Goal: Check status

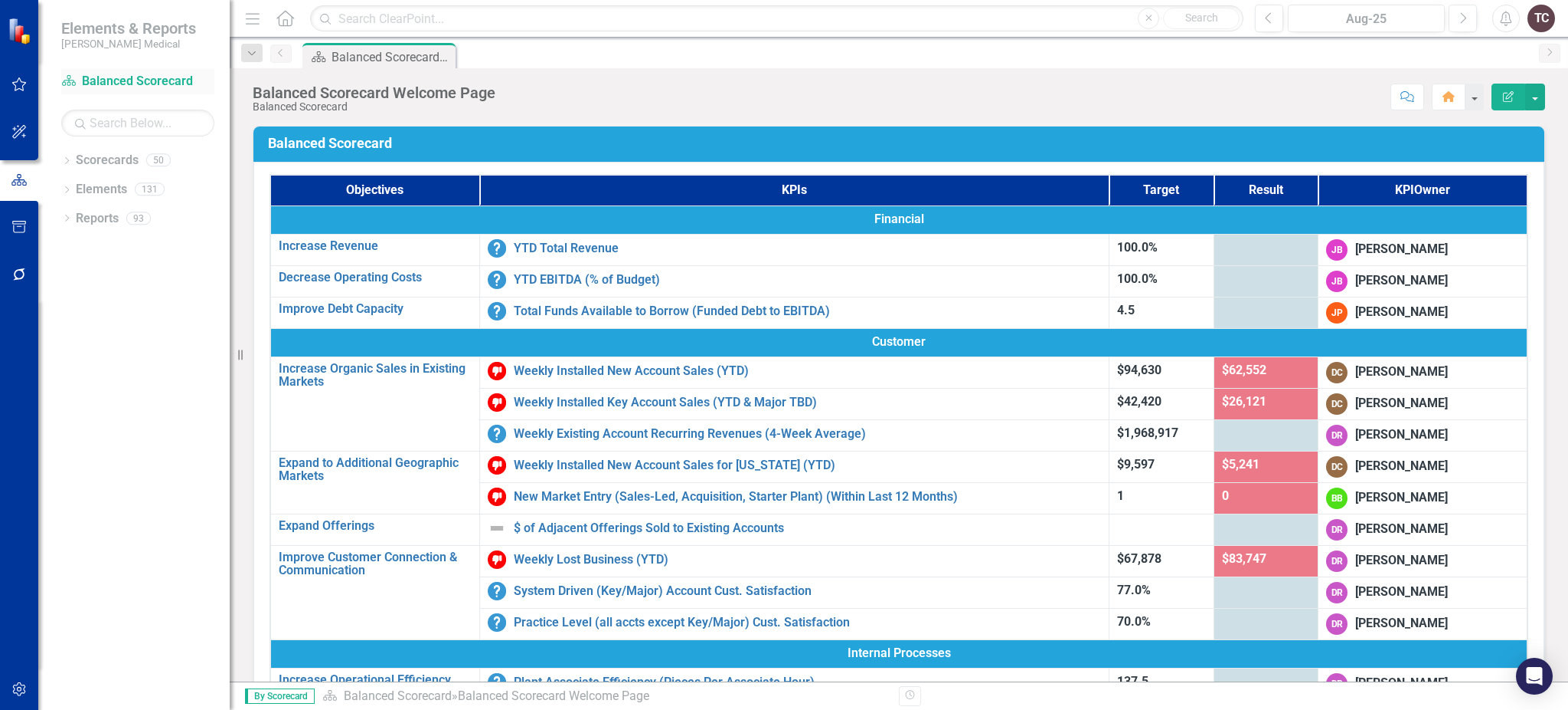
click at [179, 78] on link "Scorecard Balanced Scorecard" at bounding box center [138, 81] width 153 height 17
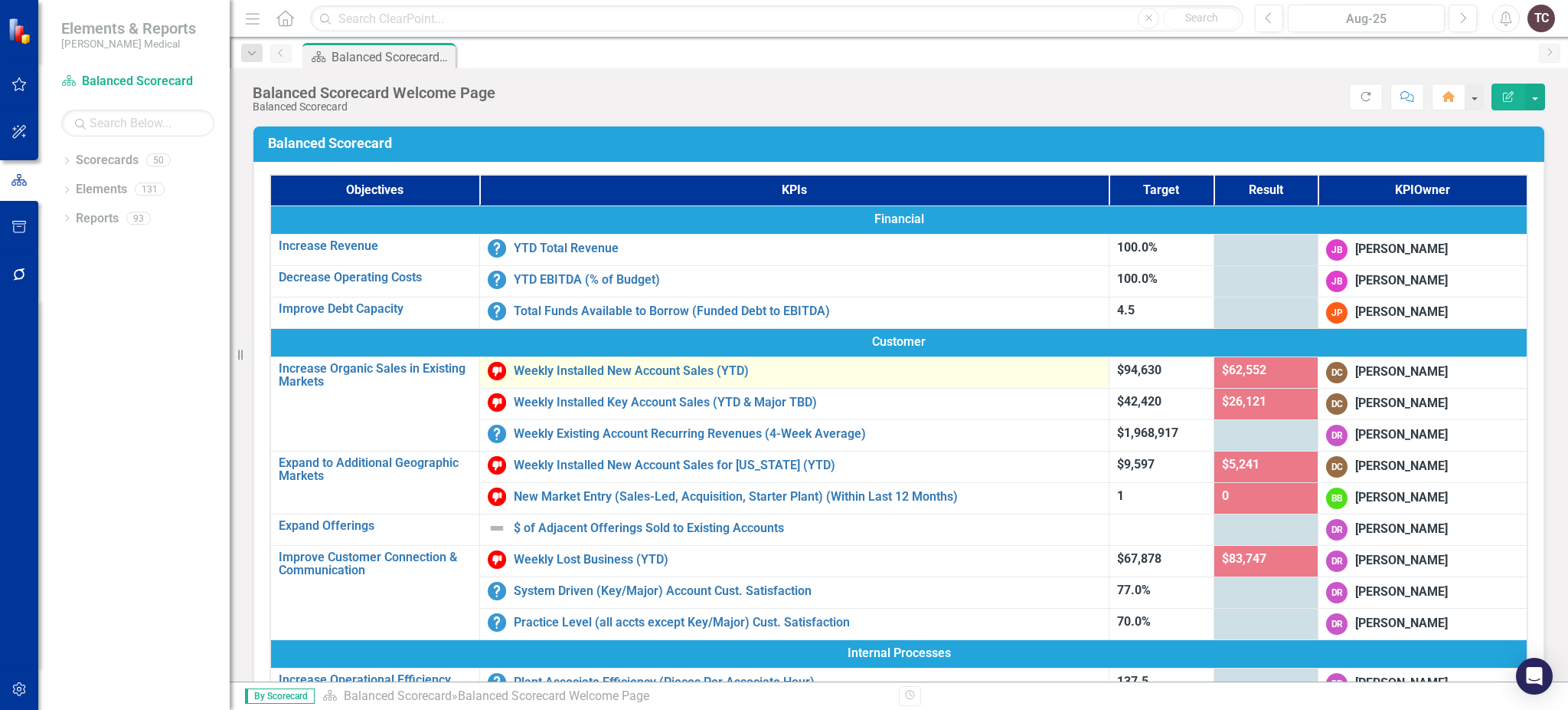
drag, startPoint x: 819, startPoint y: 642, endPoint x: 849, endPoint y: 355, distance: 288.6
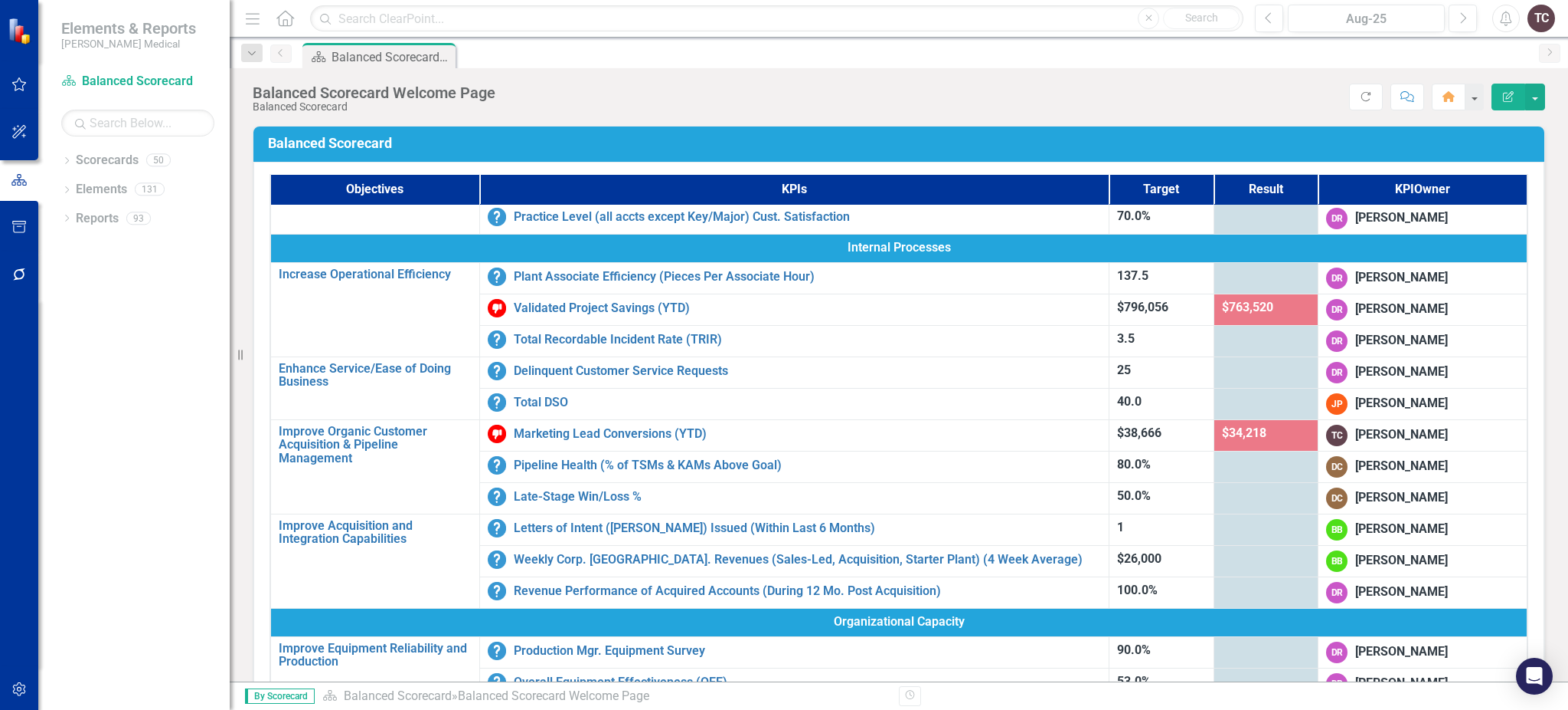
scroll to position [408, 0]
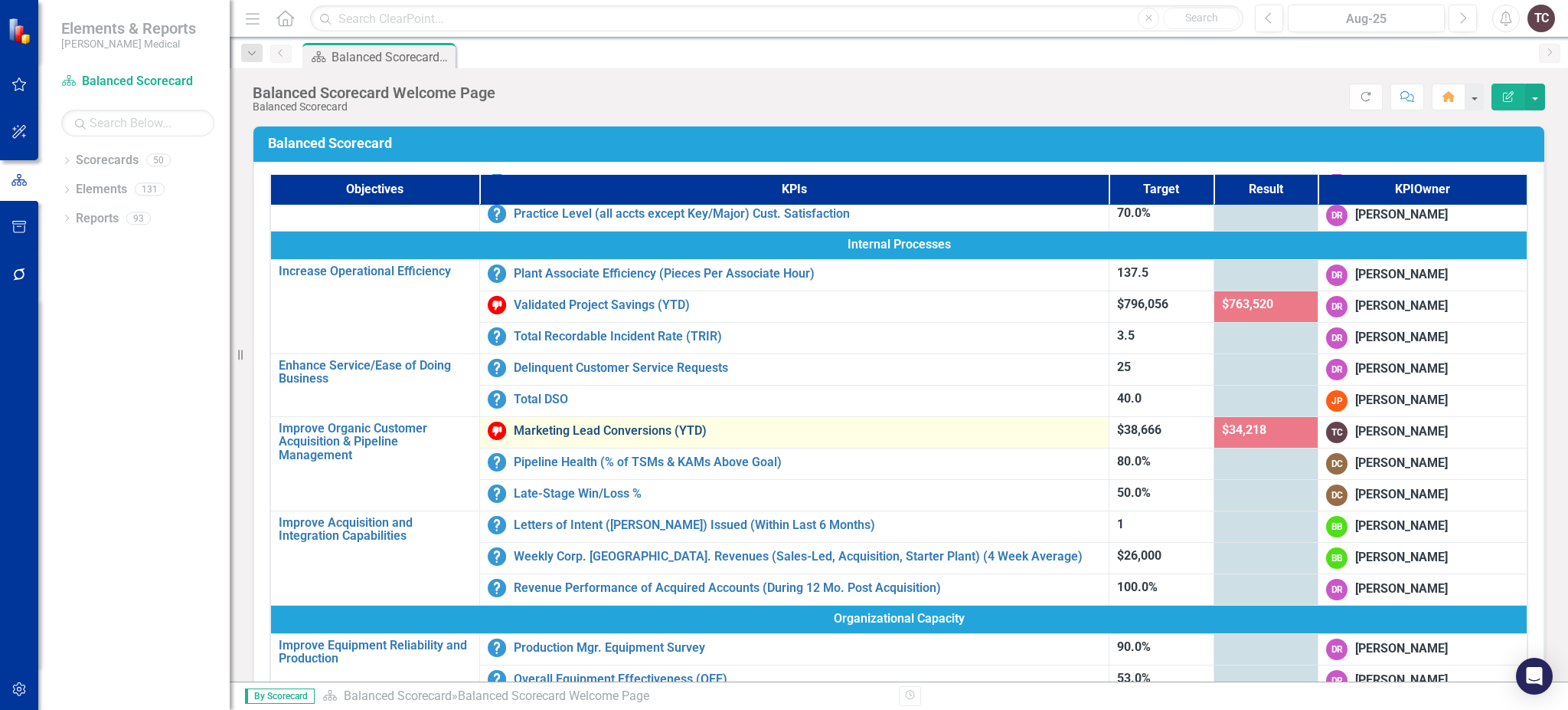
click at [606, 424] on link "Marketing Lead Conversions (YTD)" at bounding box center [808, 431] width 588 height 14
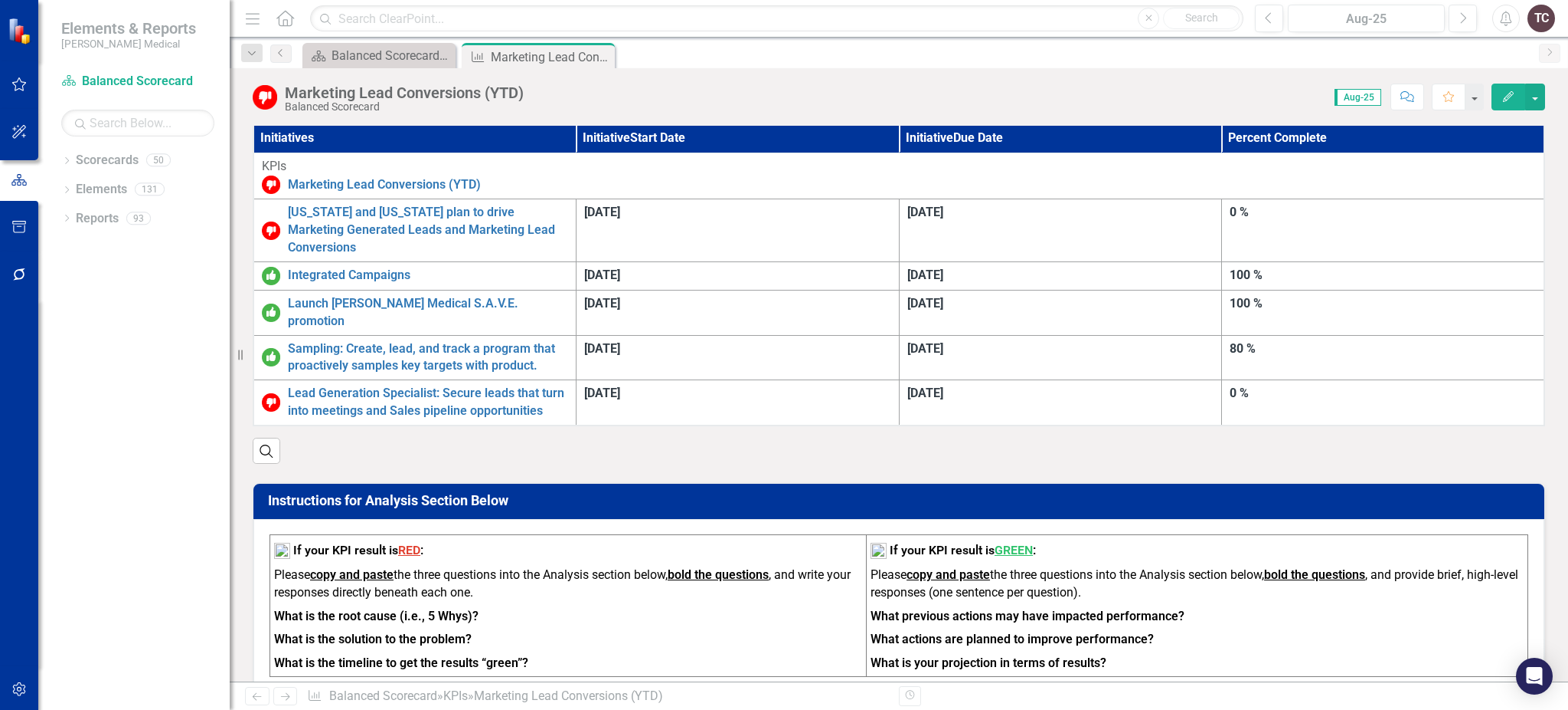
scroll to position [930, 0]
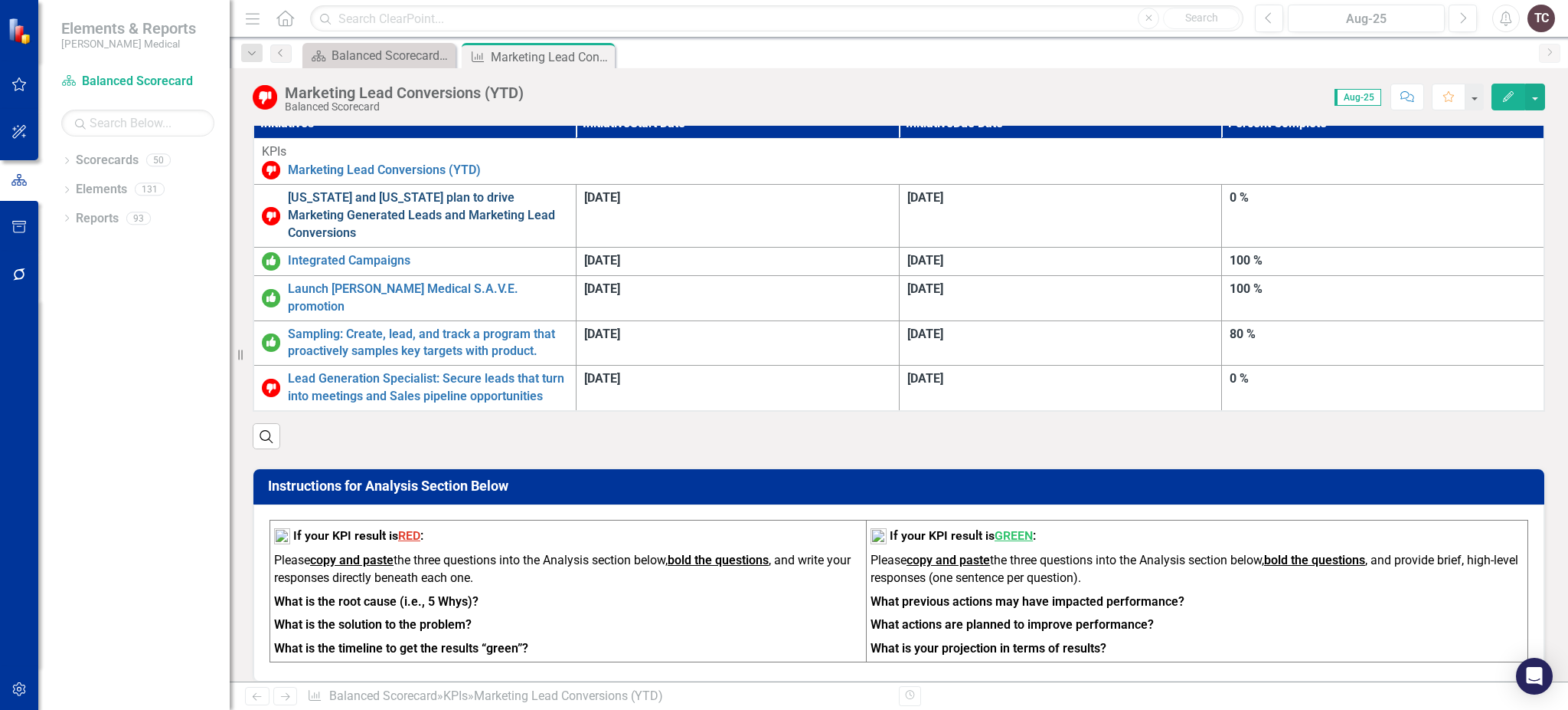
click at [568, 190] on link "[US_STATE] and [US_STATE] plan to drive Marketing Generated Leads and Marketing…" at bounding box center [428, 215] width 281 height 53
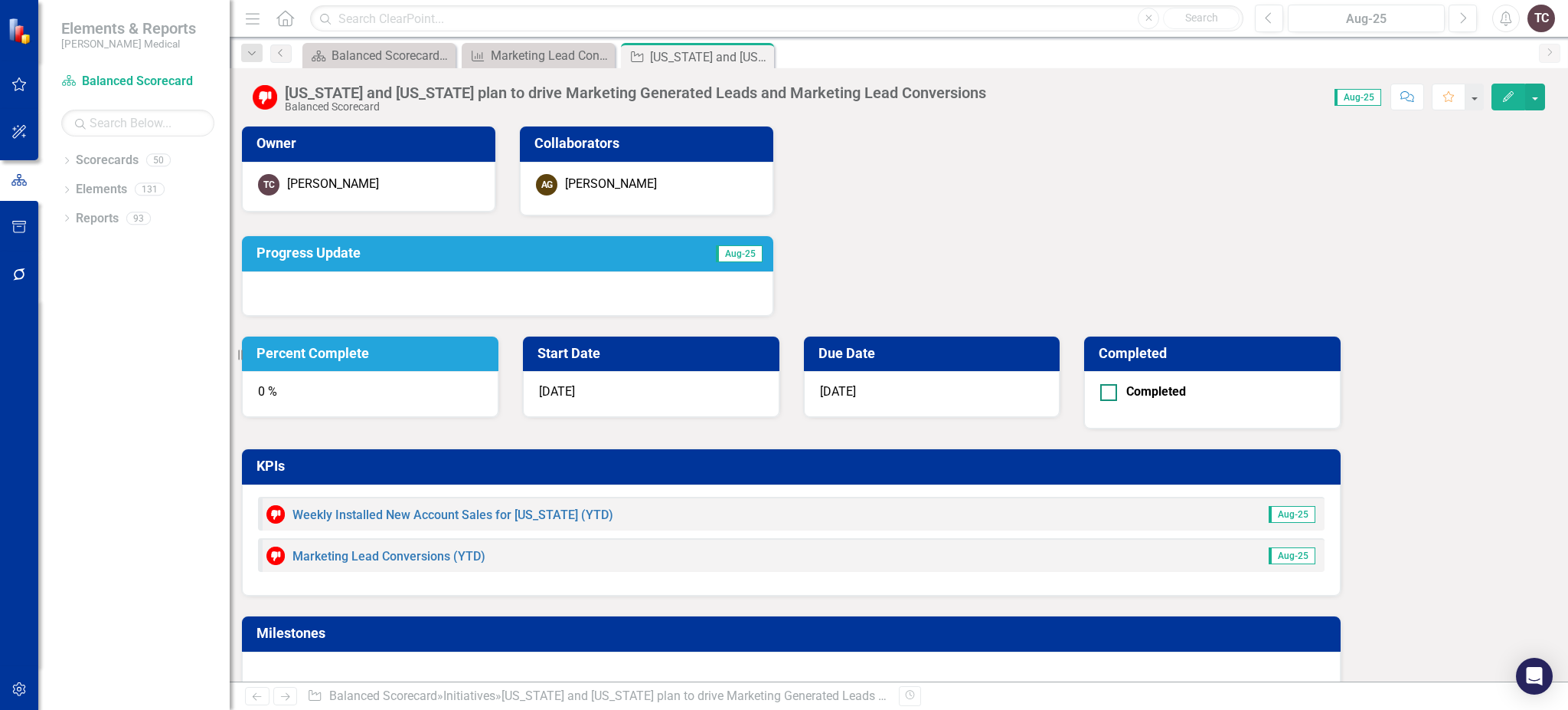
click at [1118, 384] on div at bounding box center [1109, 393] width 17 height 17
click at [1111, 384] on input "Completed" at bounding box center [1106, 389] width 10 height 10
checkbox input "true"
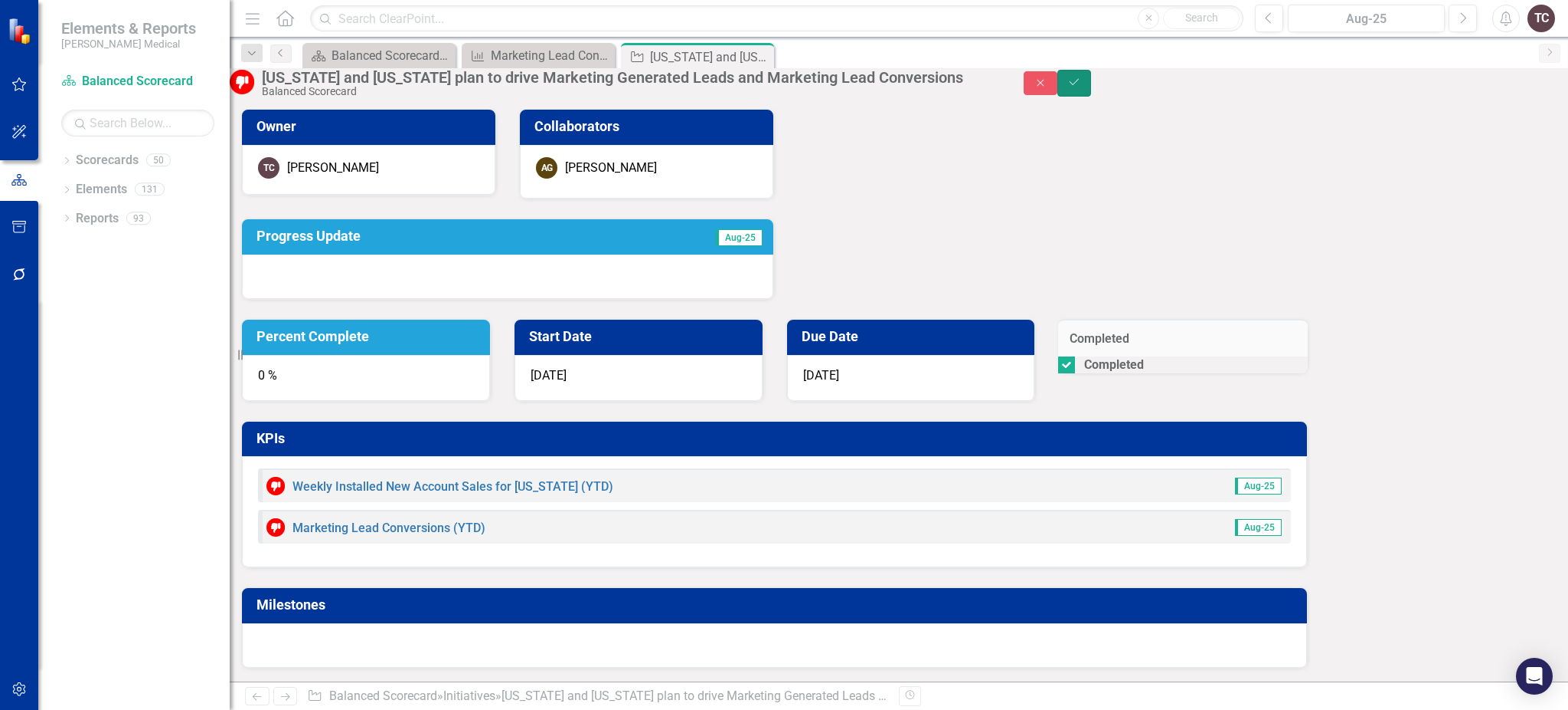
click at [1091, 94] on button "Save" at bounding box center [1074, 83] width 34 height 27
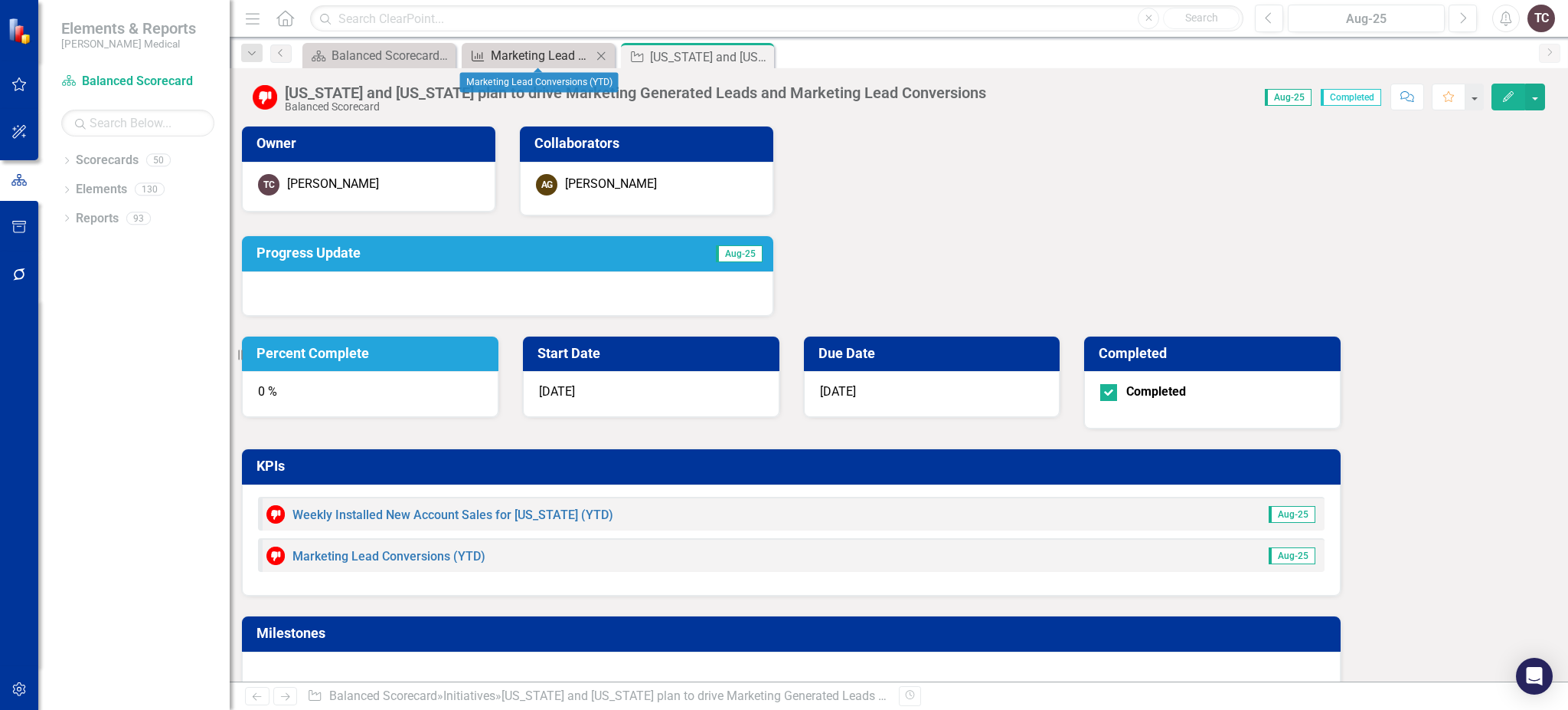
click at [545, 47] on div "Marketing Lead Conversions (YTD)" at bounding box center [541, 55] width 101 height 19
